Goal: Task Accomplishment & Management: Use online tool/utility

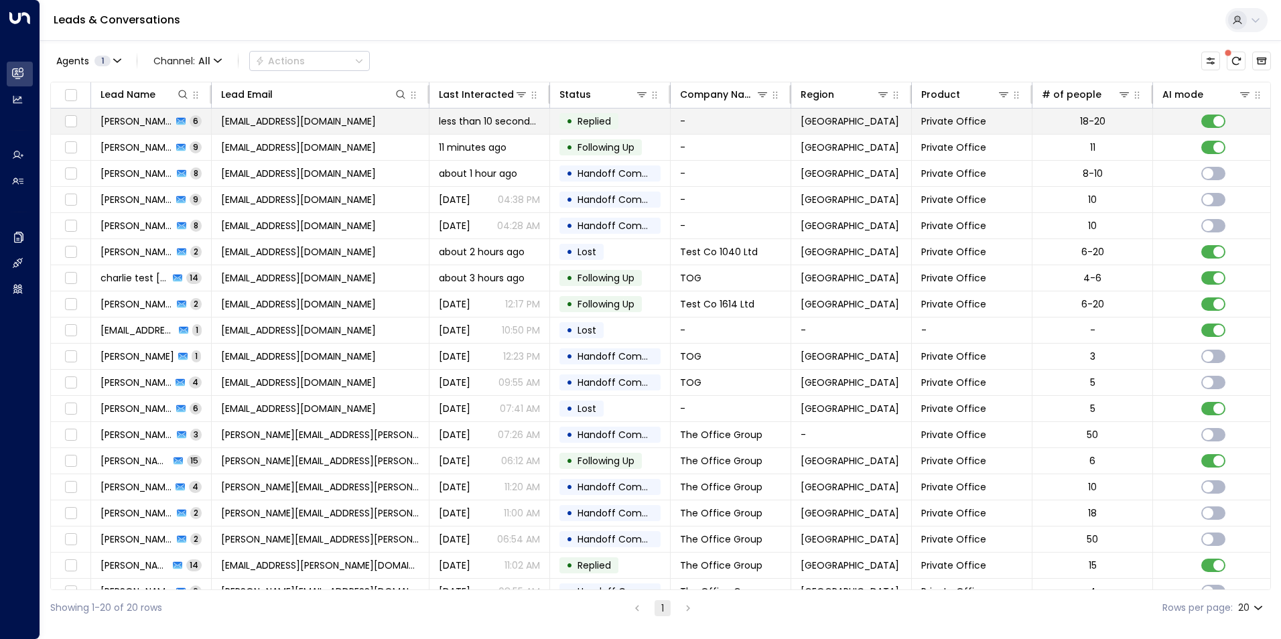
click at [79, 125] on td at bounding box center [71, 121] width 40 height 25
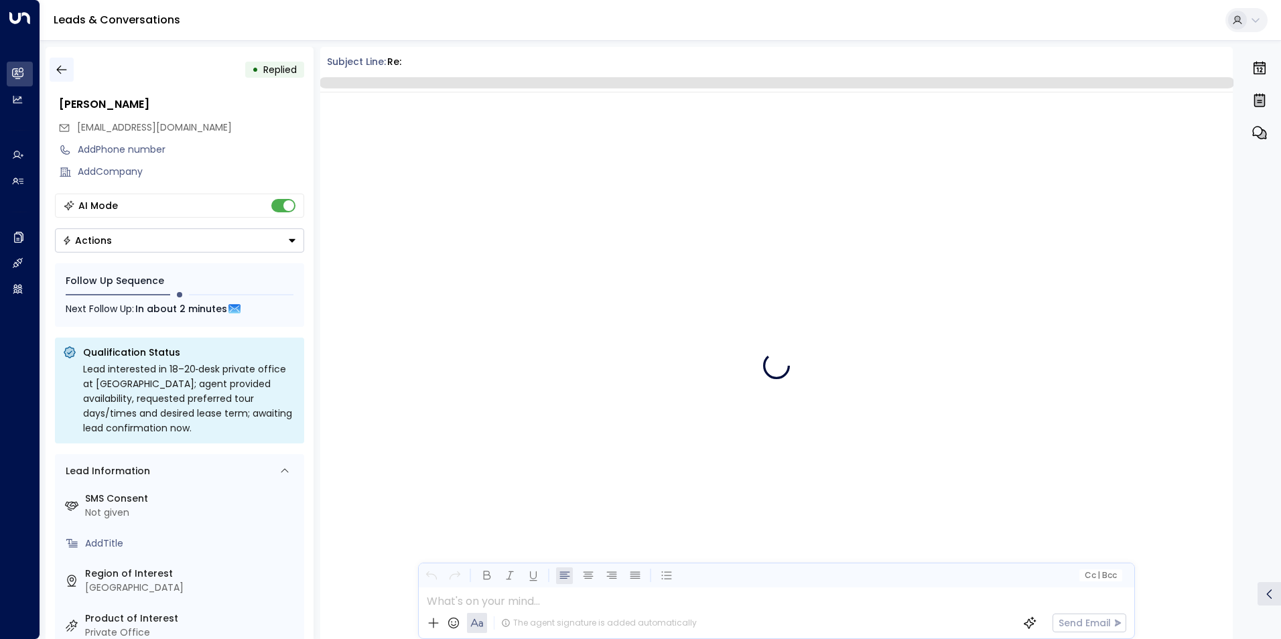
click at [62, 68] on icon "button" at bounding box center [61, 69] width 13 height 13
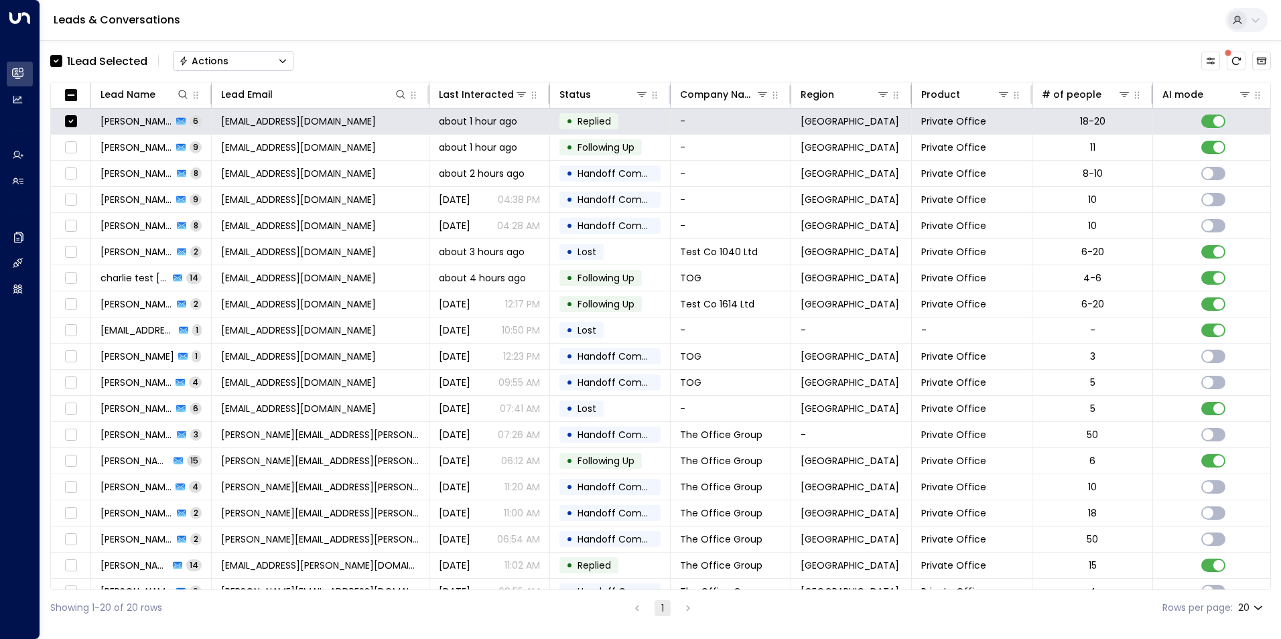
click at [231, 64] on button "Actions" at bounding box center [233, 61] width 121 height 20
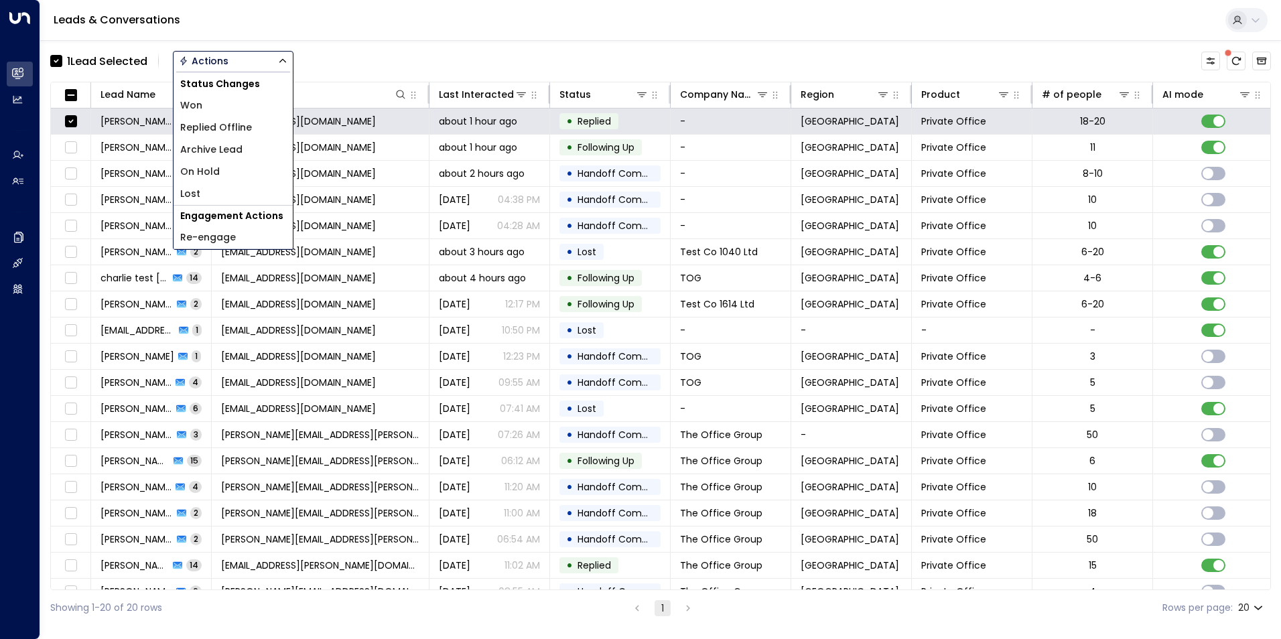
click at [220, 151] on span "Archive Lead" at bounding box center [211, 150] width 62 height 14
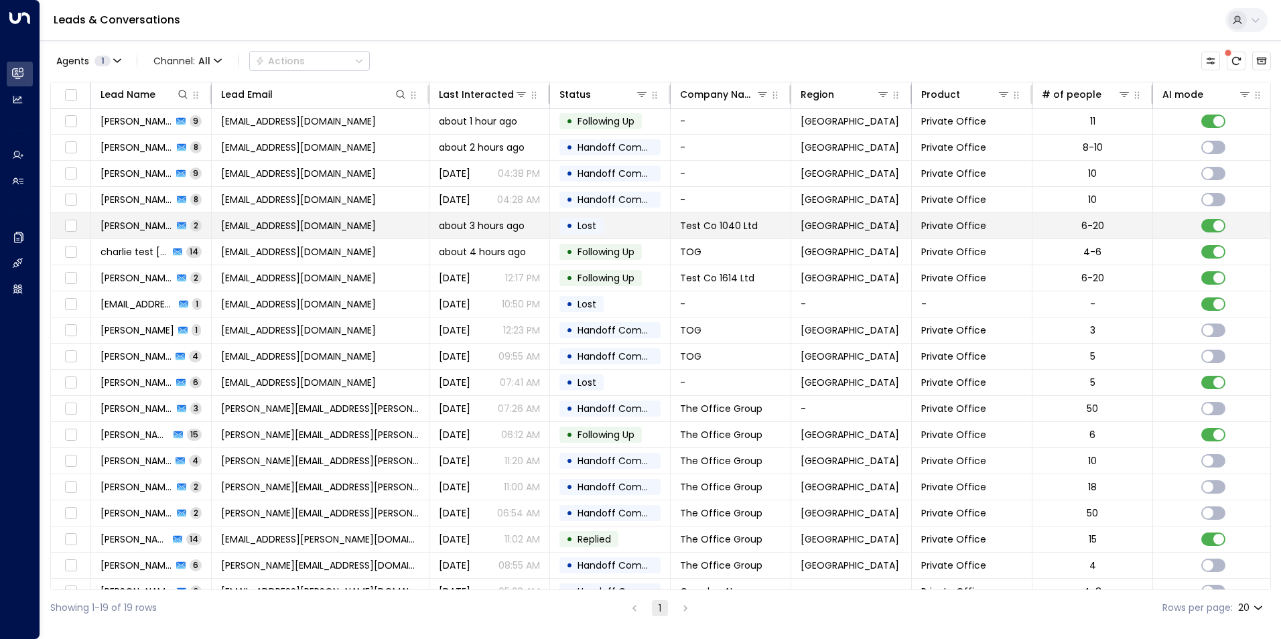
click at [79, 223] on td at bounding box center [71, 225] width 40 height 25
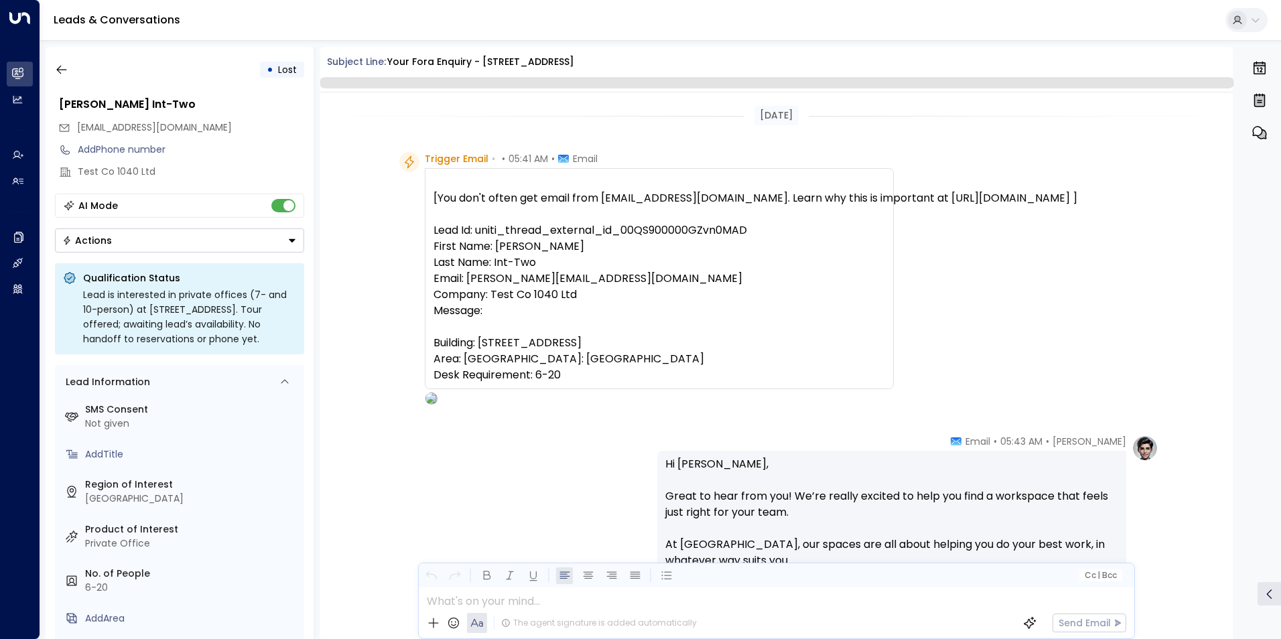
scroll to position [858, 0]
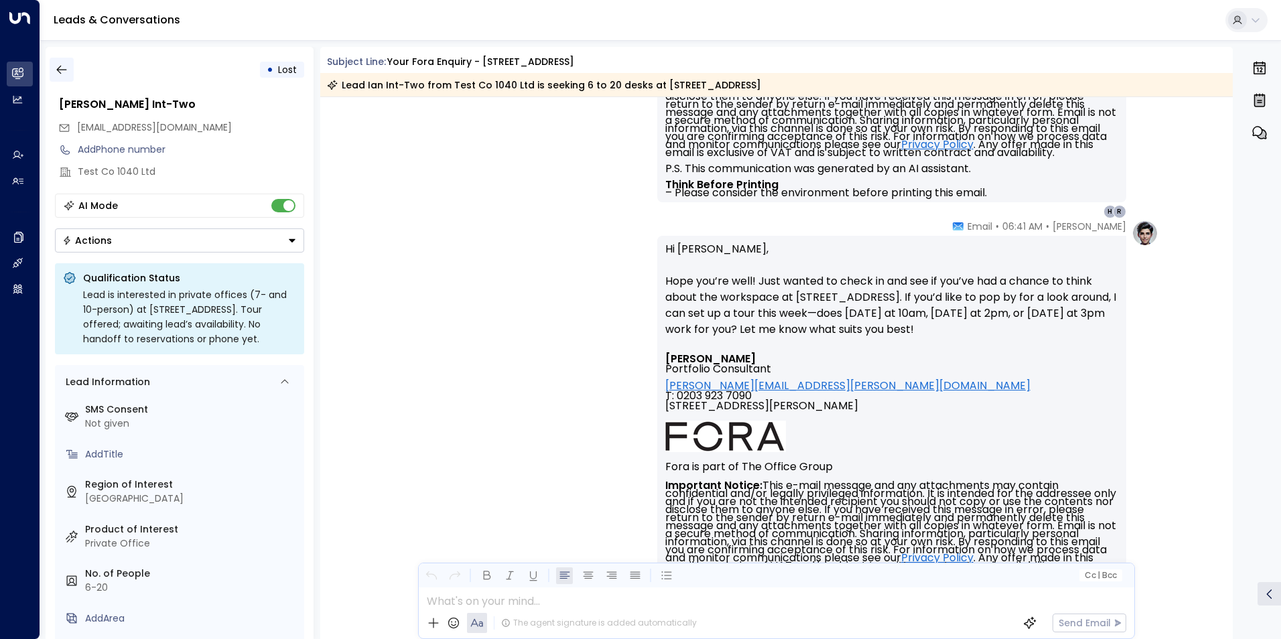
click at [62, 66] on icon "button" at bounding box center [61, 69] width 13 height 13
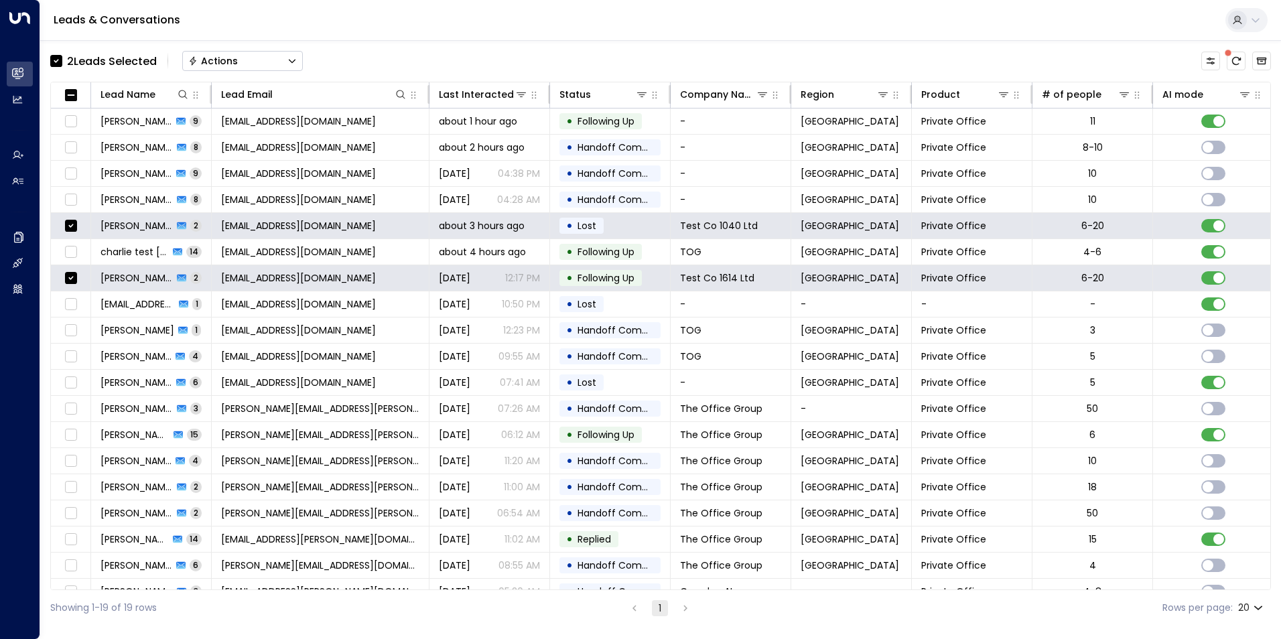
click at [247, 62] on button "Actions" at bounding box center [242, 61] width 121 height 20
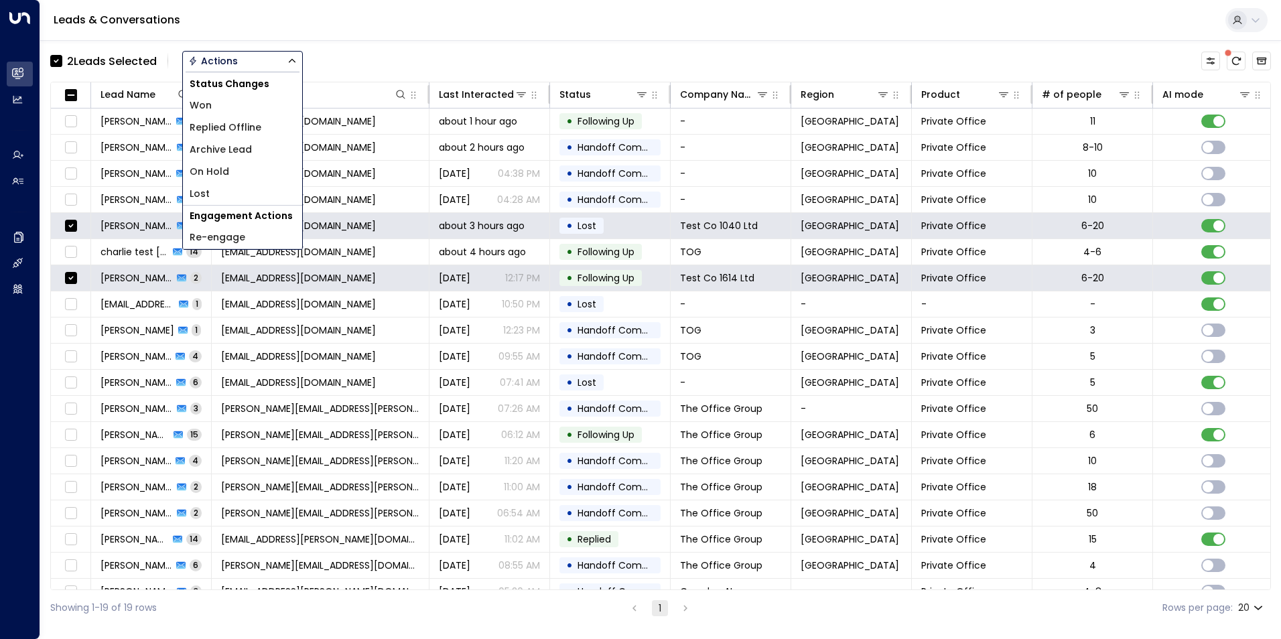
click at [224, 152] on span "Archive Lead" at bounding box center [221, 150] width 62 height 14
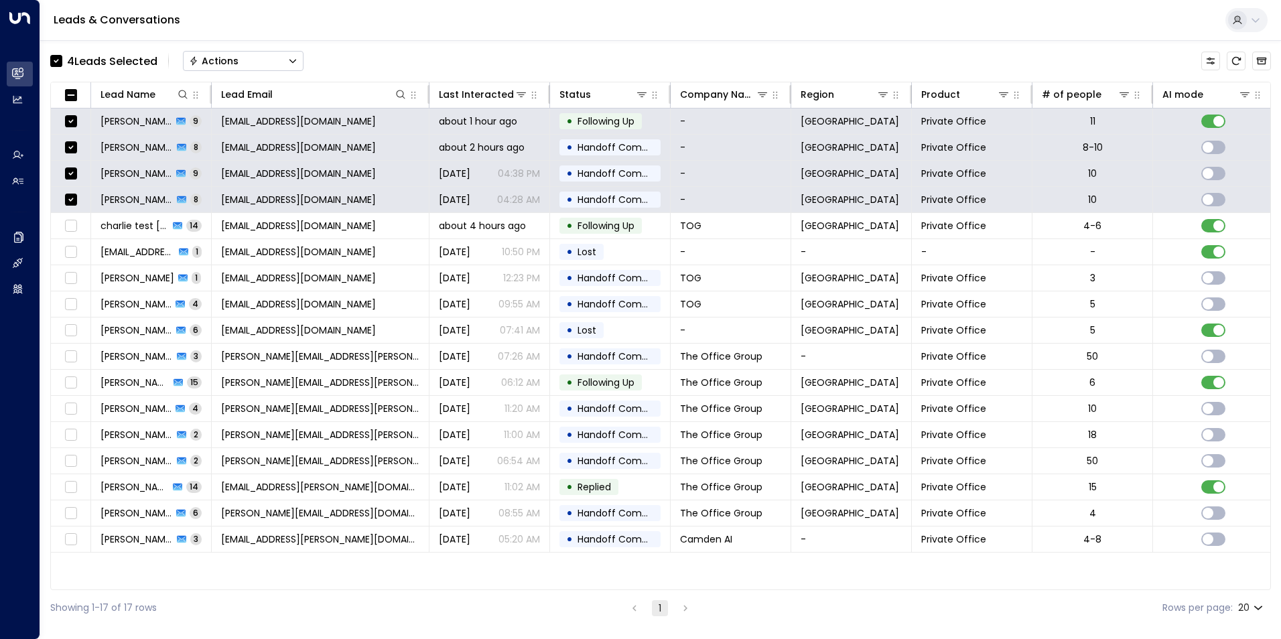
click at [216, 60] on div "Actions" at bounding box center [214, 61] width 50 height 12
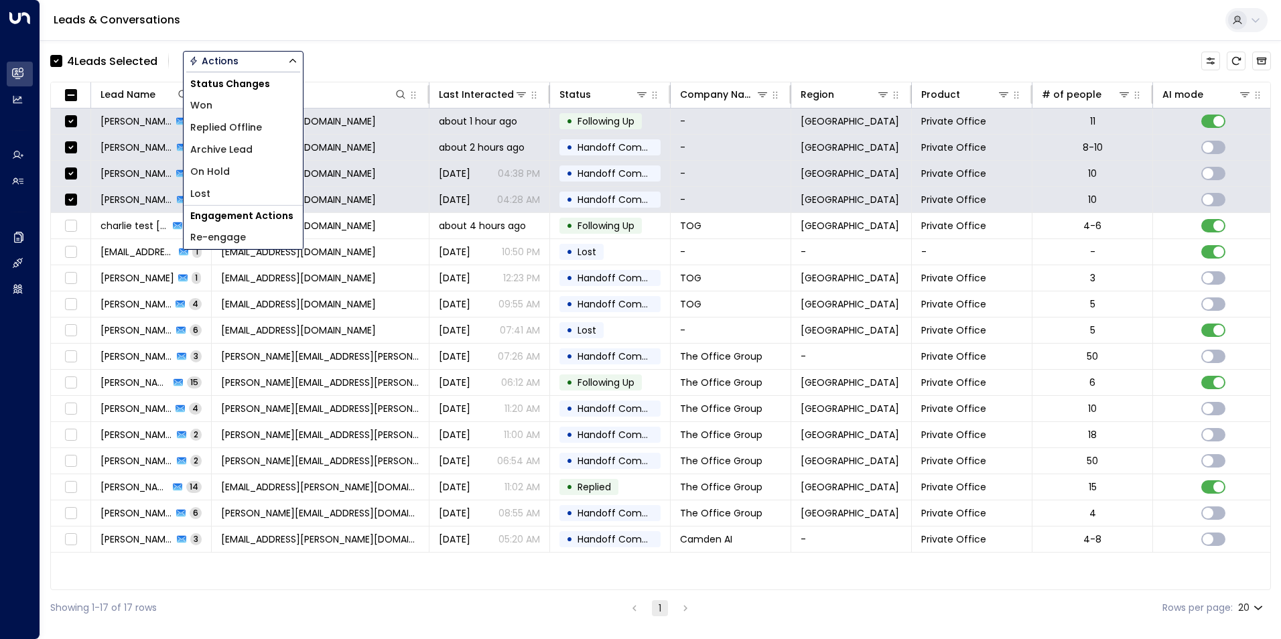
click at [227, 153] on span "Archive Lead" at bounding box center [221, 150] width 62 height 14
